Goal: Task Accomplishment & Management: Manage account settings

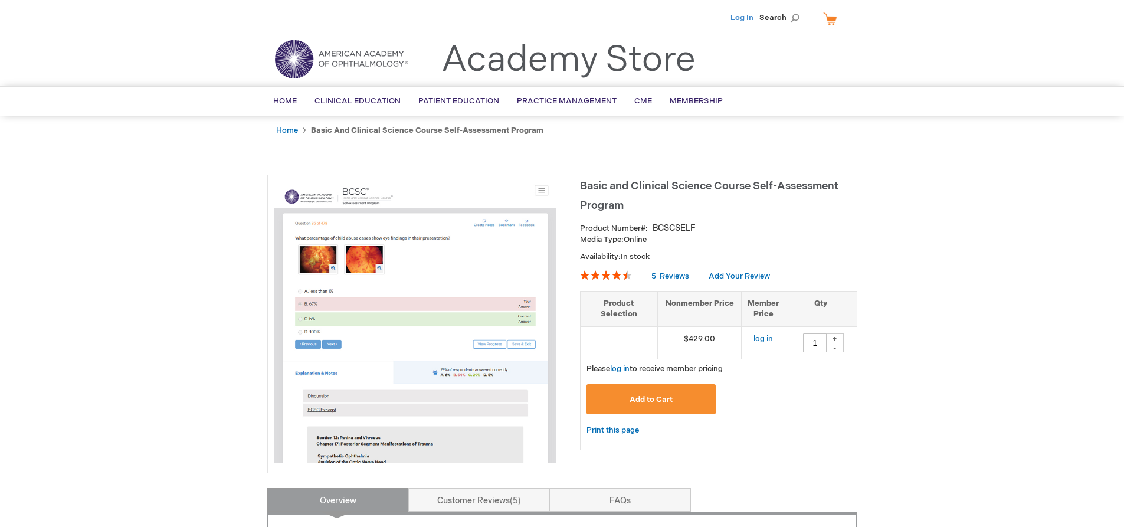
click at [740, 21] on link "Log In" at bounding box center [742, 17] width 23 height 9
click at [683, 15] on span "[PERSON_NAME]" at bounding box center [683, 17] width 65 height 9
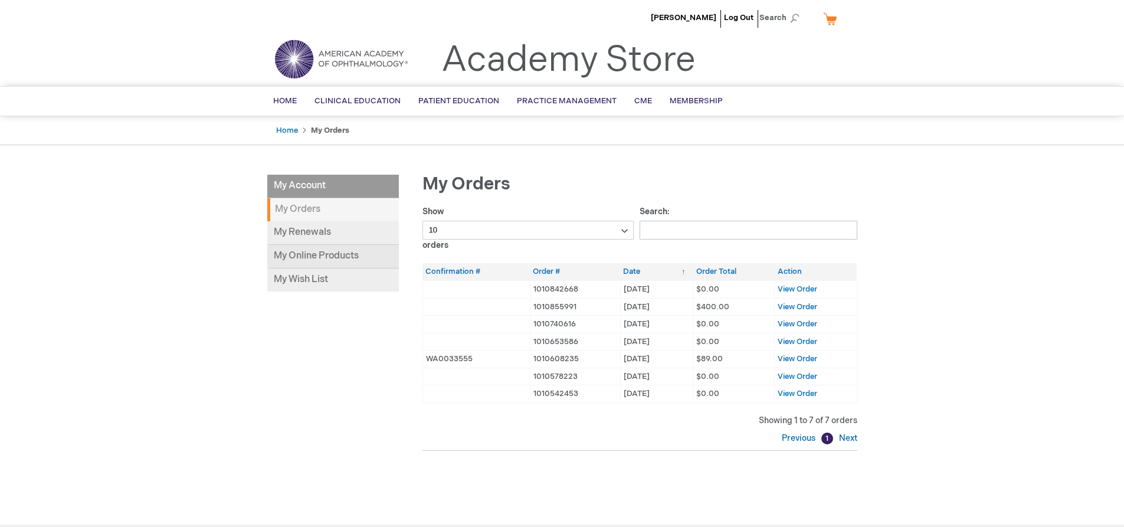
click at [390, 251] on link "My Online Products" at bounding box center [333, 257] width 132 height 24
